Goal: Find specific page/section: Find specific page/section

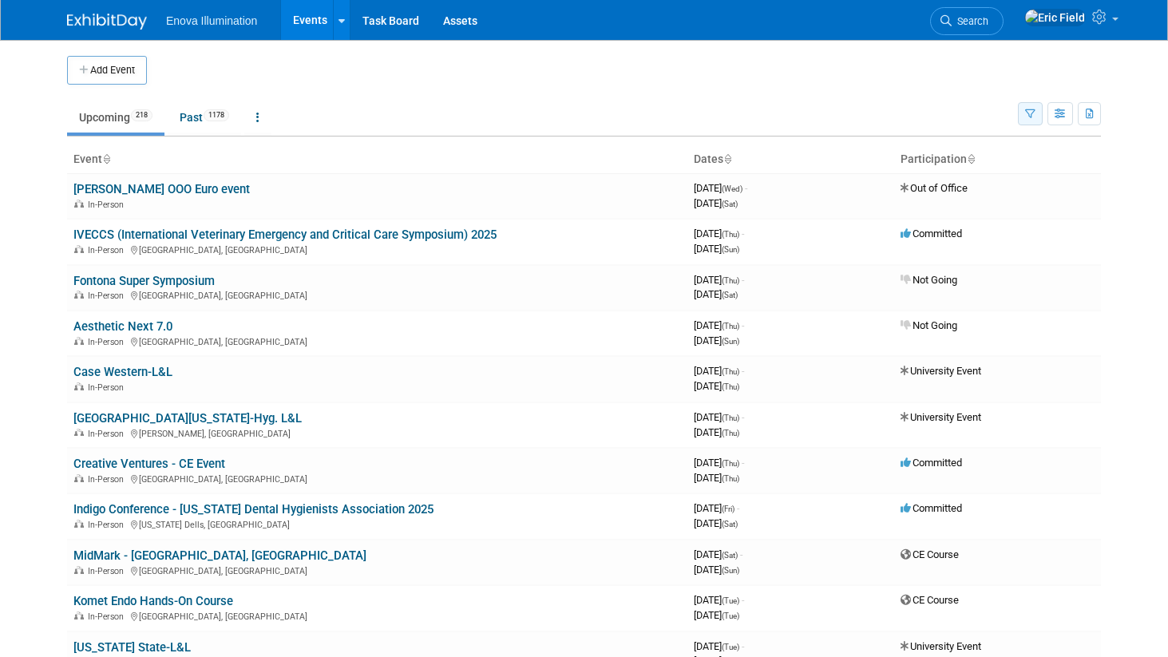
click at [1021, 111] on button "button" at bounding box center [1030, 113] width 25 height 23
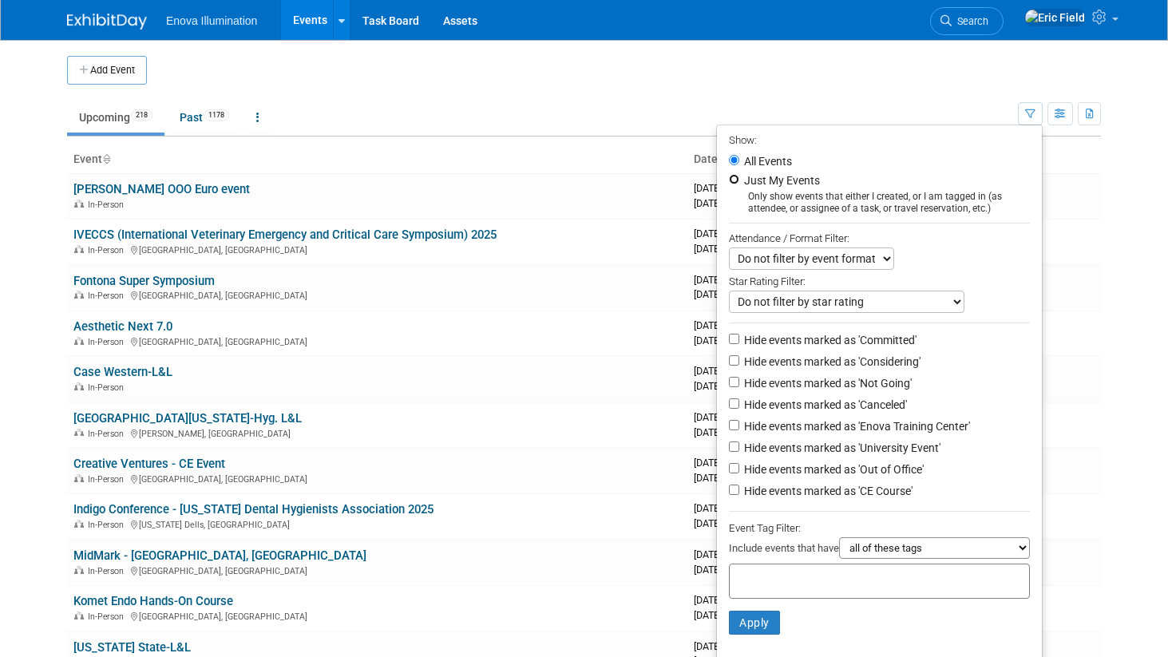
click at [729, 176] on input "Just My Events" at bounding box center [734, 179] width 10 height 10
radio input "true"
click at [750, 628] on button "Apply" at bounding box center [754, 623] width 51 height 24
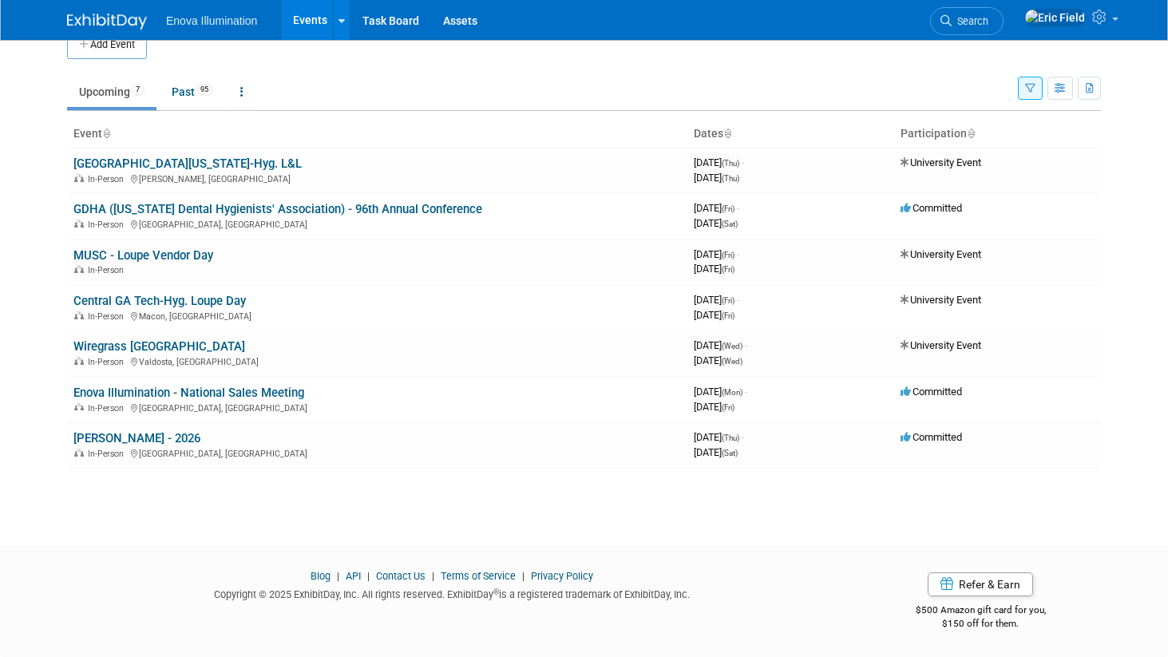
scroll to position [19, 0]
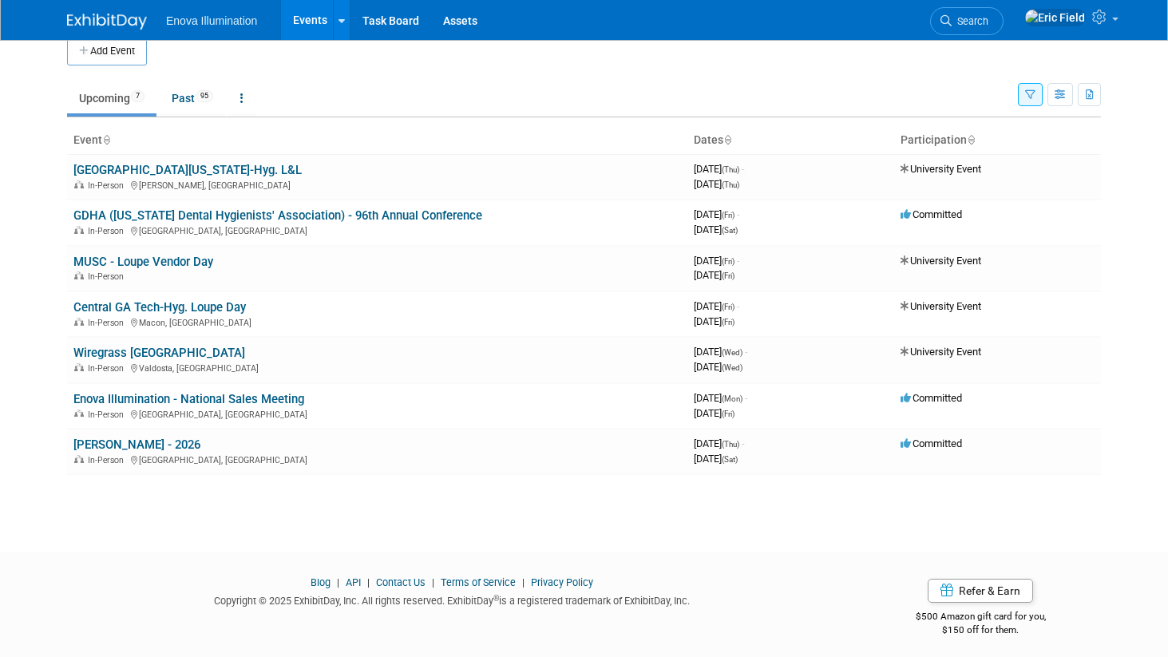
click at [1036, 89] on button "button" at bounding box center [1030, 94] width 25 height 23
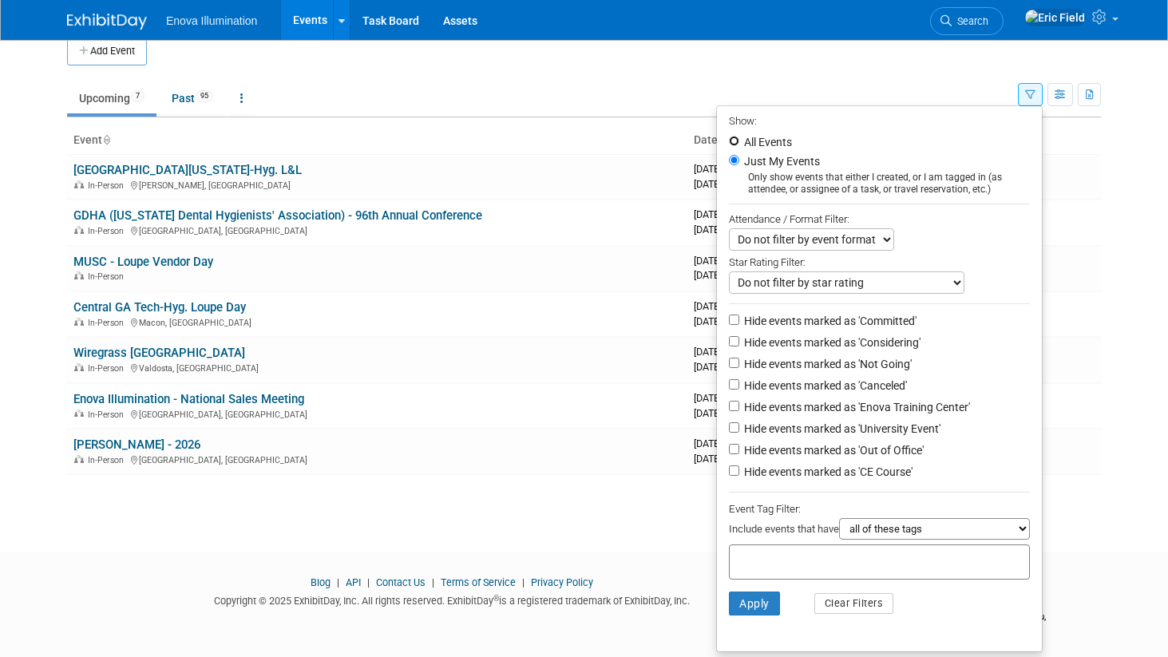
click at [729, 138] on input "All Events" at bounding box center [734, 141] width 10 height 10
radio input "true"
click at [743, 604] on button "Apply" at bounding box center [754, 604] width 51 height 24
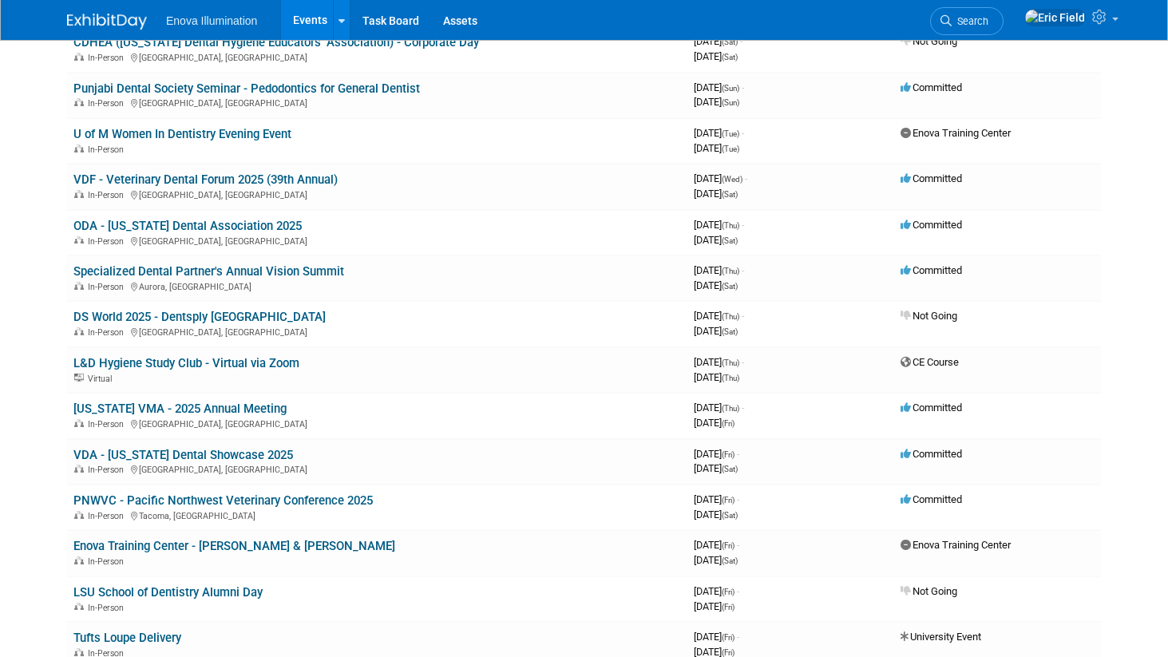
scroll to position [2391, 0]
click at [228, 183] on link "VDF - Veterinary Dental Forum 2025 (39th Annual)" at bounding box center [205, 180] width 264 height 14
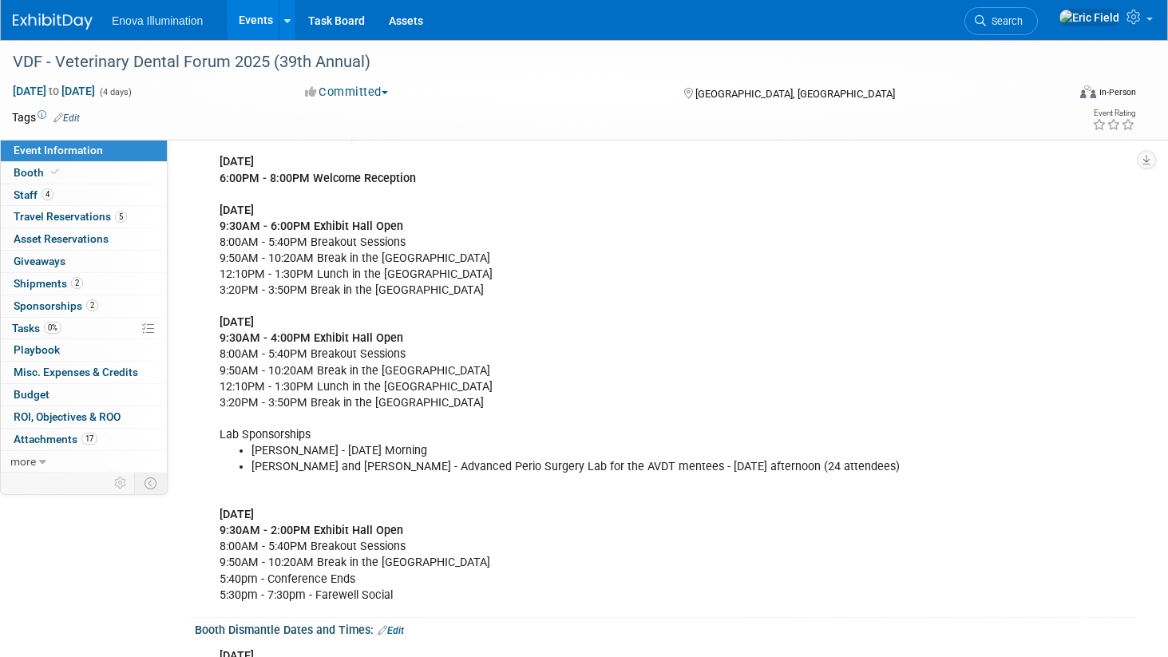
scroll to position [404, 0]
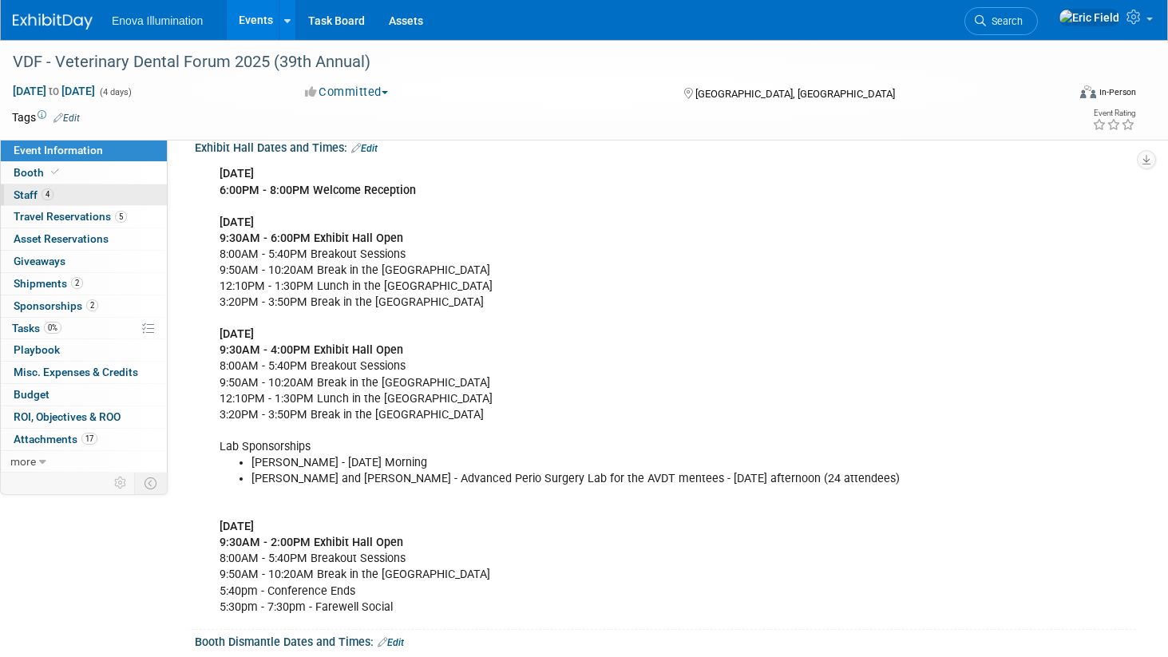
click at [69, 192] on link "4 Staff 4" at bounding box center [84, 195] width 166 height 22
